Goal: Task Accomplishment & Management: Manage account settings

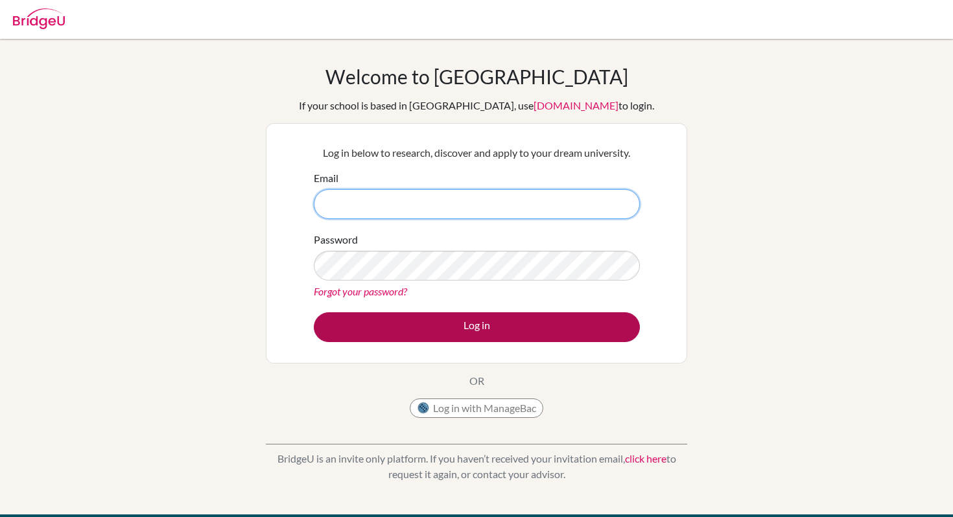
type input "[EMAIL_ADDRESS][DOMAIN_NAME]"
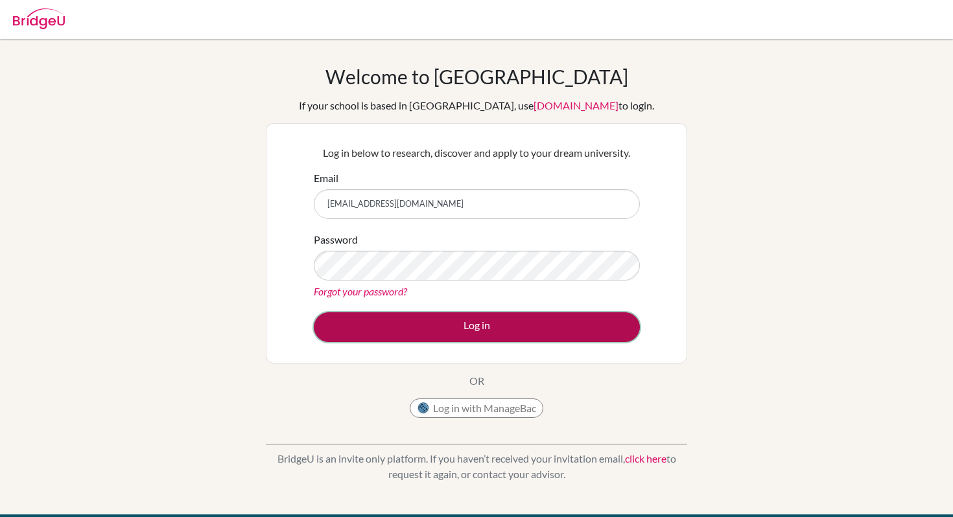
click at [451, 338] on button "Log in" at bounding box center [477, 327] width 326 height 30
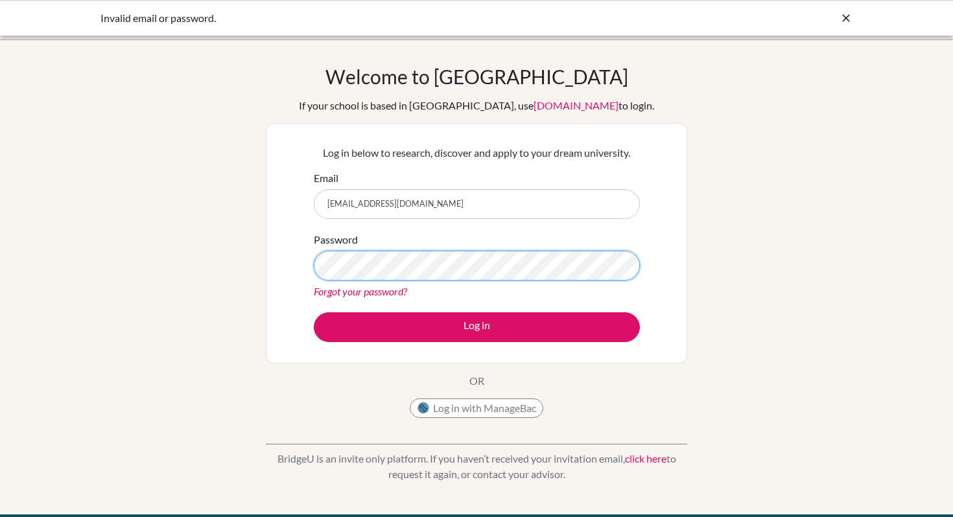
click at [288, 261] on div "Log in below to research, discover and apply to your dream university. Email lc…" at bounding box center [476, 243] width 421 height 240
click at [314, 312] on button "Log in" at bounding box center [477, 327] width 326 height 30
click at [288, 261] on div "Log in below to research, discover and apply to your dream university. Email [E…" at bounding box center [476, 243] width 421 height 240
click at [314, 312] on button "Log in" at bounding box center [477, 327] width 326 height 30
click at [336, 290] on link "Forgot your password?" at bounding box center [360, 291] width 93 height 12
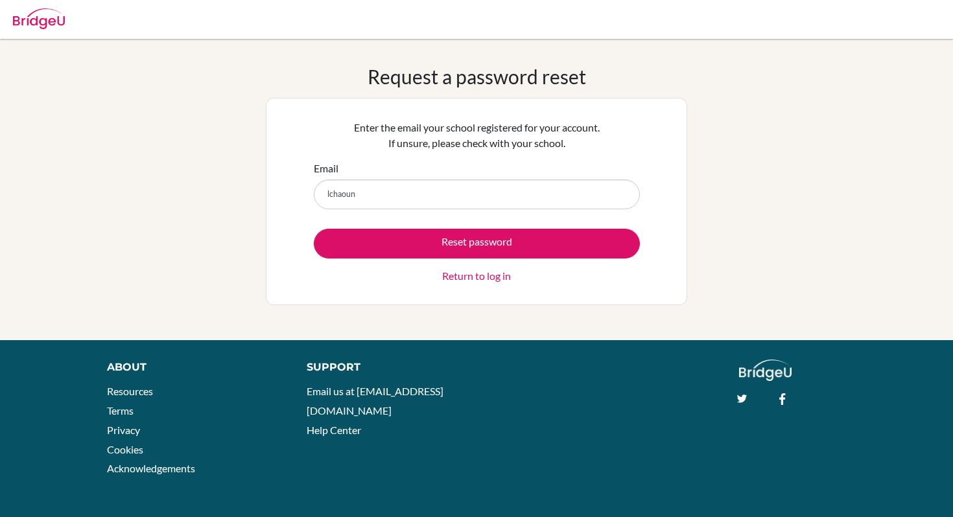
type input "[EMAIL_ADDRESS][DOMAIN_NAME]"
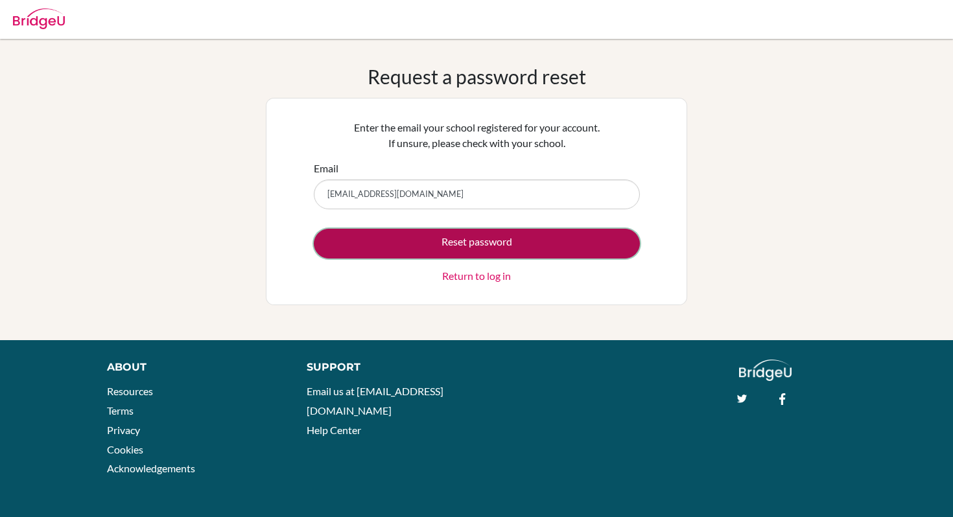
click at [399, 242] on button "Reset password" at bounding box center [477, 244] width 326 height 30
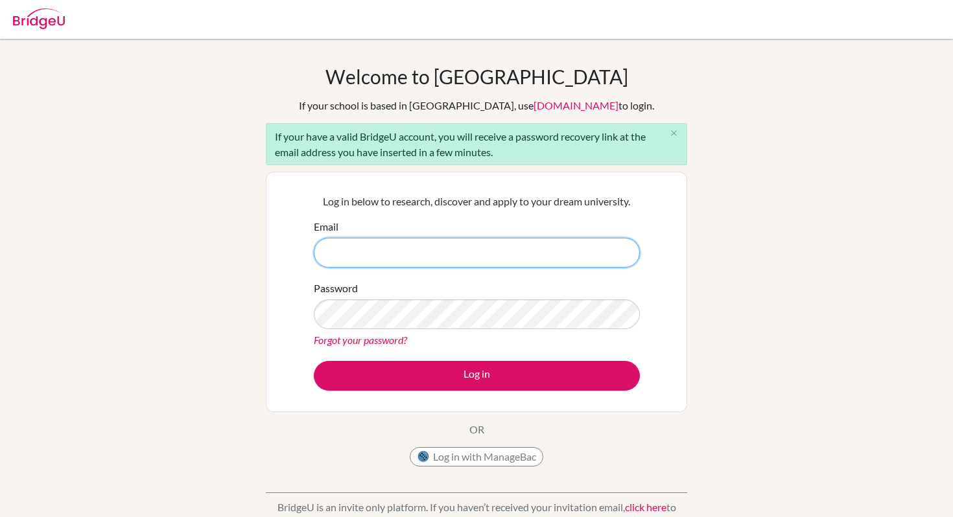
type input "[EMAIL_ADDRESS][DOMAIN_NAME]"
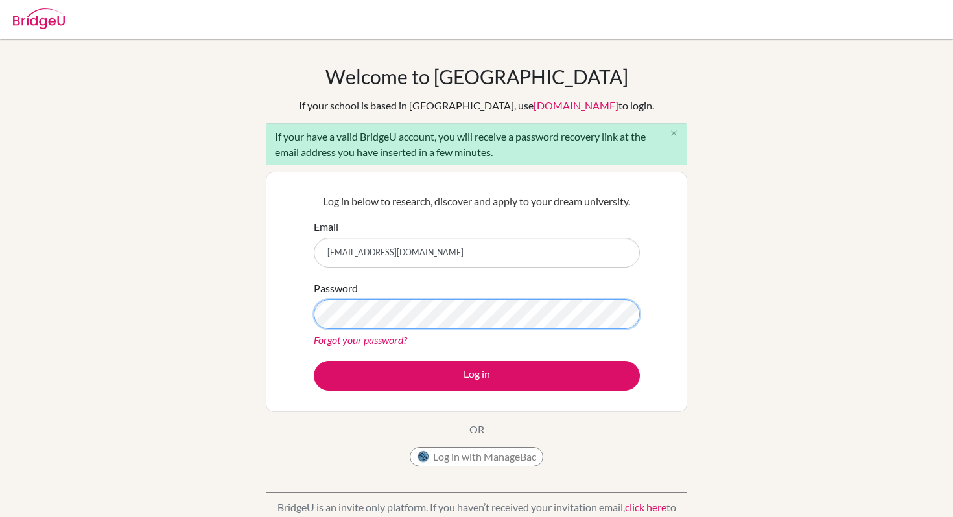
click at [303, 314] on div "Log in below to research, discover and apply to your dream university. Email [E…" at bounding box center [476, 292] width 421 height 240
click at [314, 361] on button "Log in" at bounding box center [477, 376] width 326 height 30
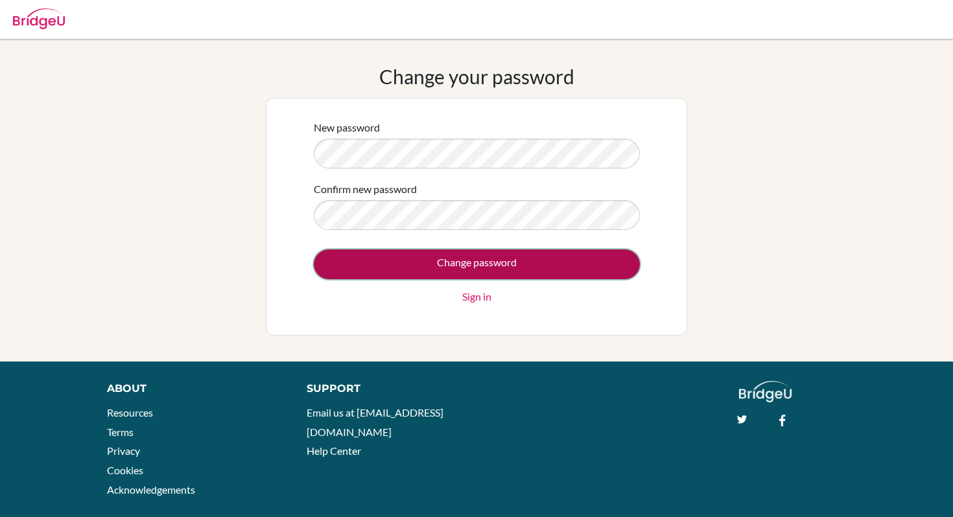
click at [327, 271] on input "Change password" at bounding box center [477, 265] width 326 height 30
